Goal: Transaction & Acquisition: Purchase product/service

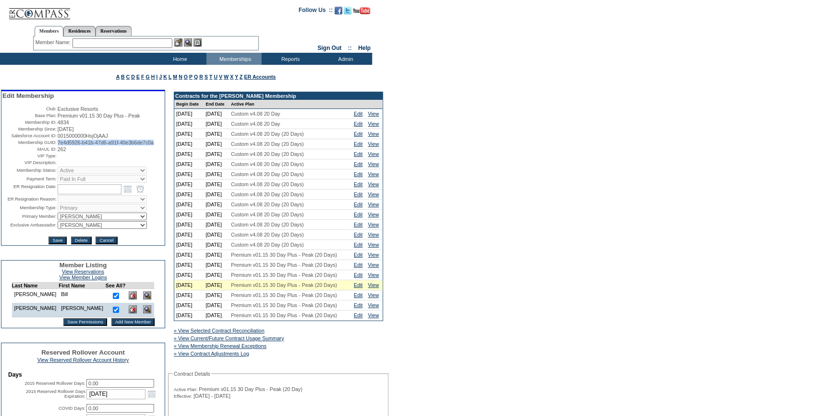
drag, startPoint x: 96, startPoint y: 151, endPoint x: 54, endPoint y: 146, distance: 42.0
click at [54, 146] on table "Edit Membership Club: Exclusive Resorts Base Plan: Premium v01.15 30 Day Plus -…" at bounding box center [82, 168] width 163 height 154
copy span "7e4d5926-b41b-47d6-a91f-40e3b6de7c0a"
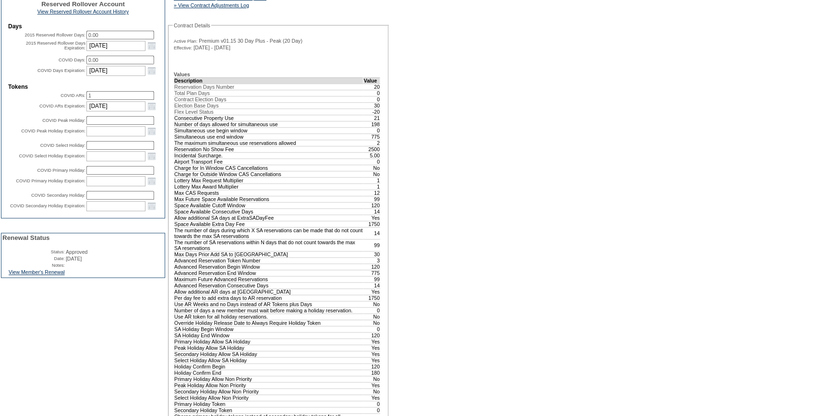
scroll to position [349, 0]
drag, startPoint x: 49, startPoint y: 294, endPoint x: 178, endPoint y: 248, distance: 136.7
click at [49, 275] on link "View Member's Renewal" at bounding box center [37, 272] width 56 height 6
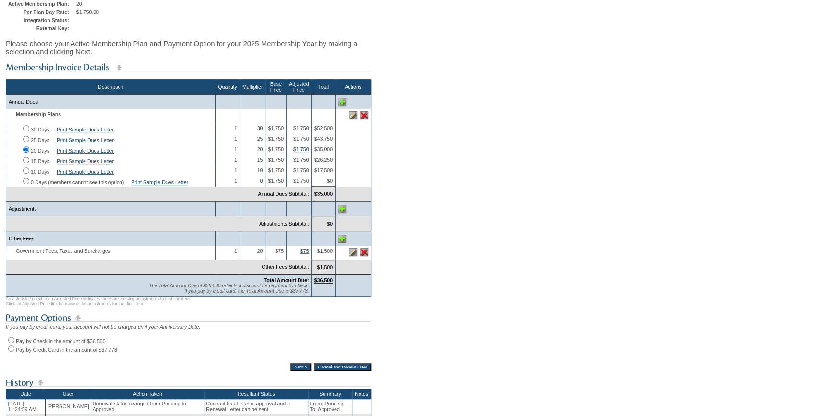
scroll to position [131, 0]
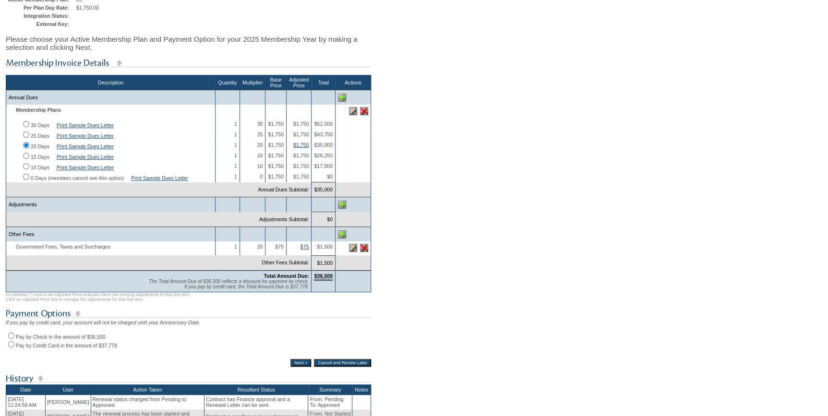
click at [9, 348] on input "Pay by Credit Card in the amount of $37,778" at bounding box center [11, 344] width 6 height 6
radio input "true"
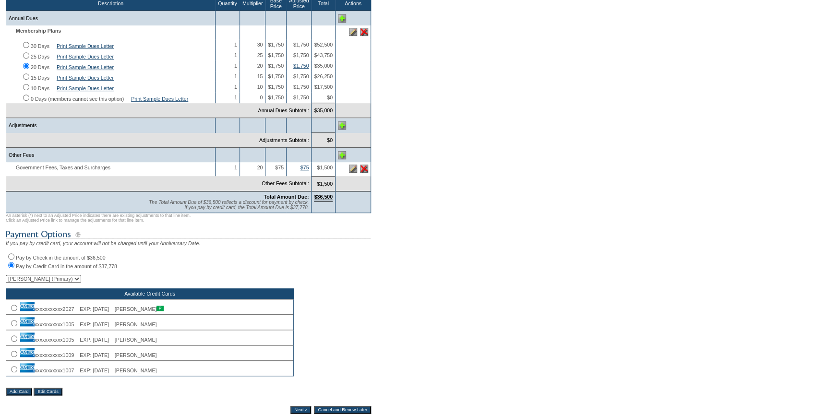
scroll to position [218, 0]
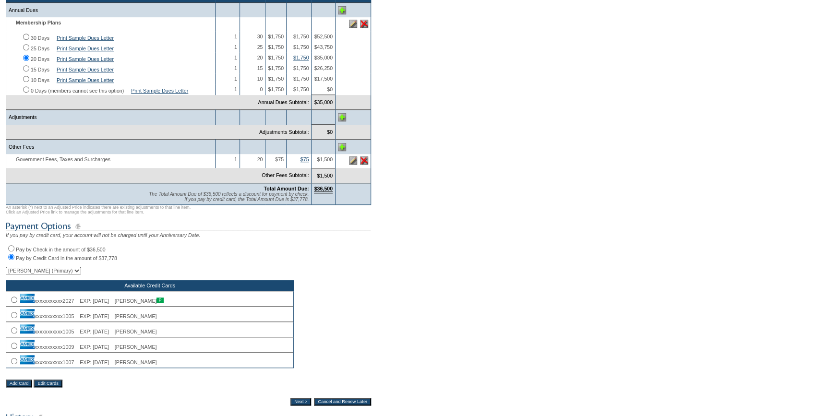
click at [14, 334] on input "radio" at bounding box center [14, 330] width 6 height 6
radio input "true"
click at [294, 406] on input "Next >" at bounding box center [300, 402] width 21 height 8
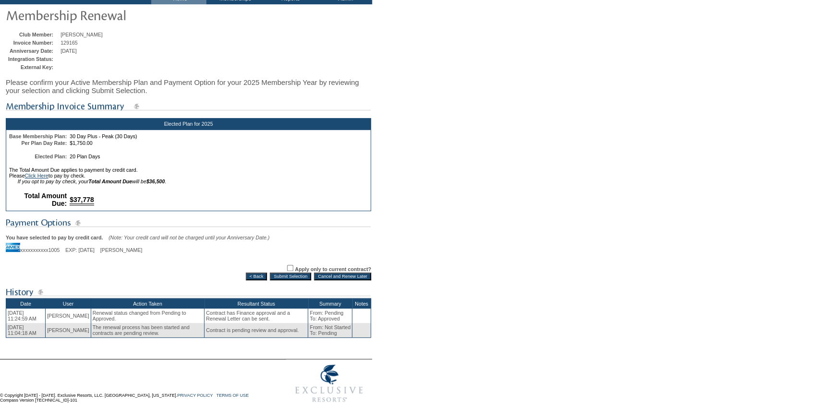
scroll to position [71, 0]
click at [278, 276] on input "Submit Selection" at bounding box center [290, 277] width 41 height 8
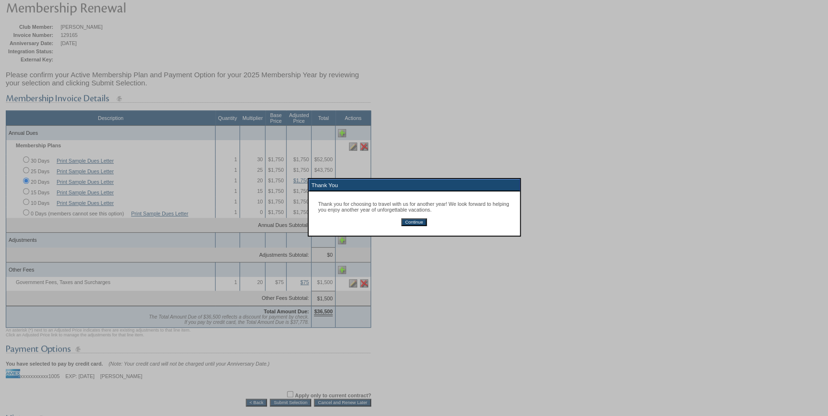
click at [415, 223] on input "Continue" at bounding box center [413, 222] width 25 height 8
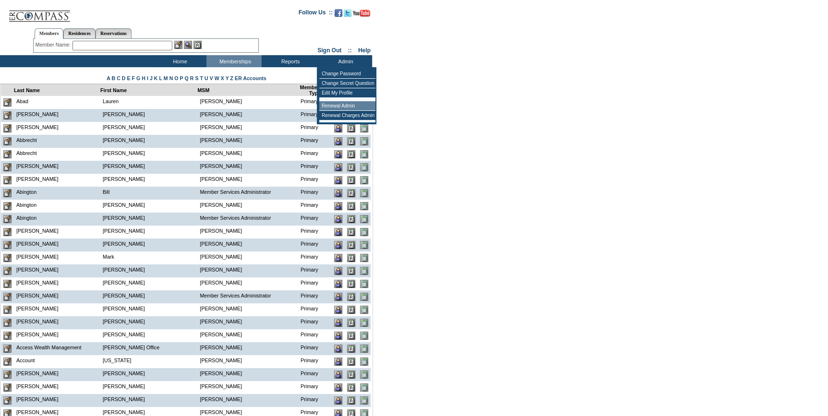
click at [353, 105] on td "Renewal Admin" at bounding box center [347, 106] width 56 height 10
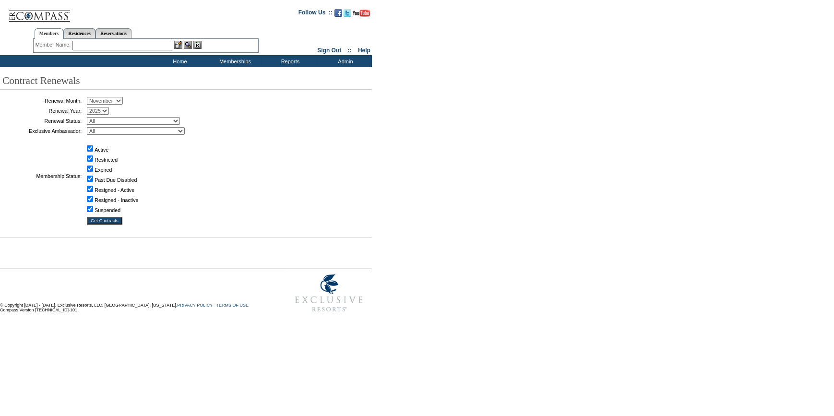
click at [109, 98] on select "January February March April May June July August September October November De…" at bounding box center [105, 101] width 36 height 8
select select "10"
click at [90, 97] on select "January February March April May June July August September October November De…" at bounding box center [105, 101] width 36 height 8
drag, startPoint x: 141, startPoint y: 121, endPoint x: 138, endPoint y: 125, distance: 5.5
click at [141, 121] on select "All Not Started Pending Approved Election Made Election Changed No Response Man…" at bounding box center [133, 121] width 93 height 8
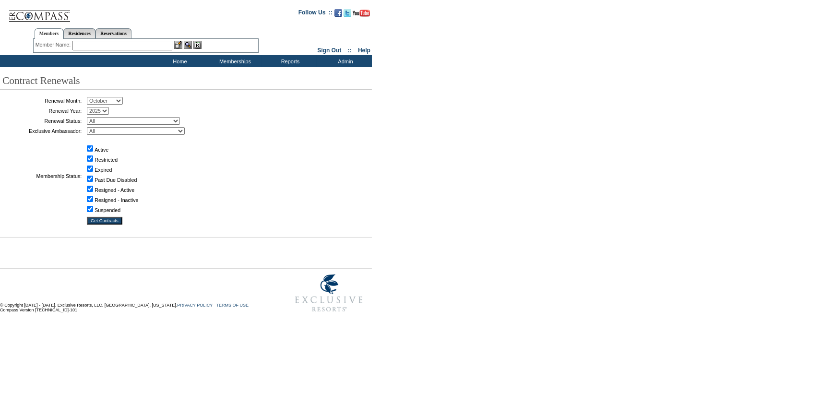
select select "5"
click at [90, 117] on select "All Not Started Pending Approved Election Made Election Changed No Response Man…" at bounding box center [133, 121] width 93 height 8
click at [113, 221] on input "Get Contracts" at bounding box center [105, 221] width 36 height 8
